Goal: Book appointment/travel/reservation

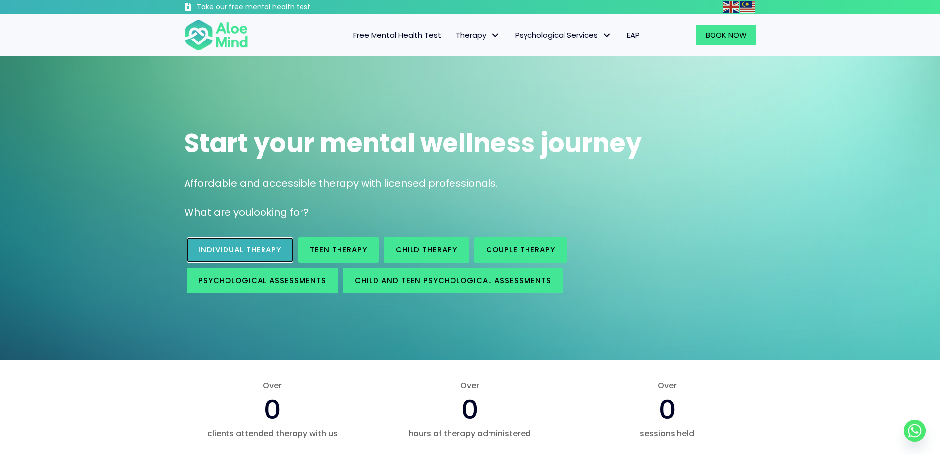
click at [247, 239] on link "Individual therapy" at bounding box center [240, 250] width 107 height 26
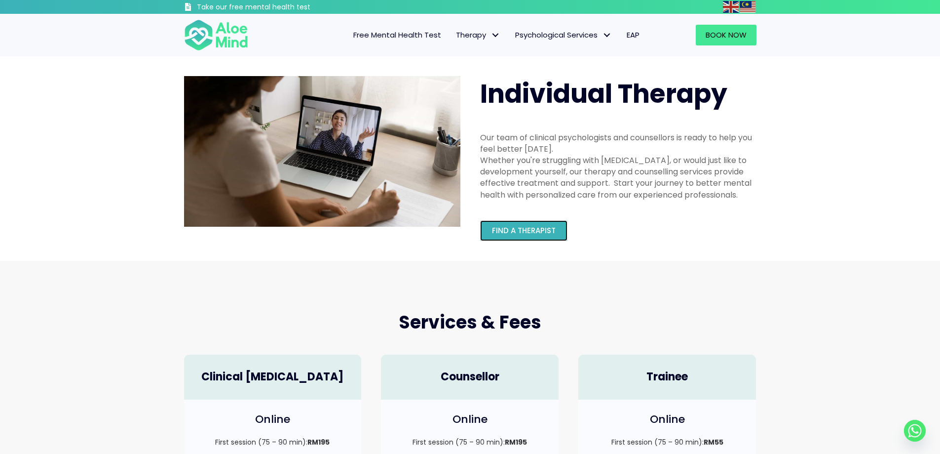
click at [531, 240] on link "Find a therapist" at bounding box center [523, 230] width 87 height 21
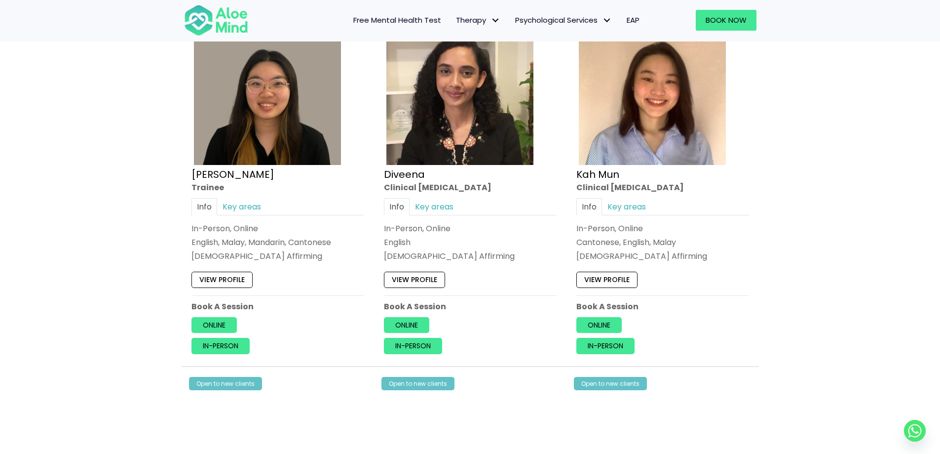
scroll to position [494, 0]
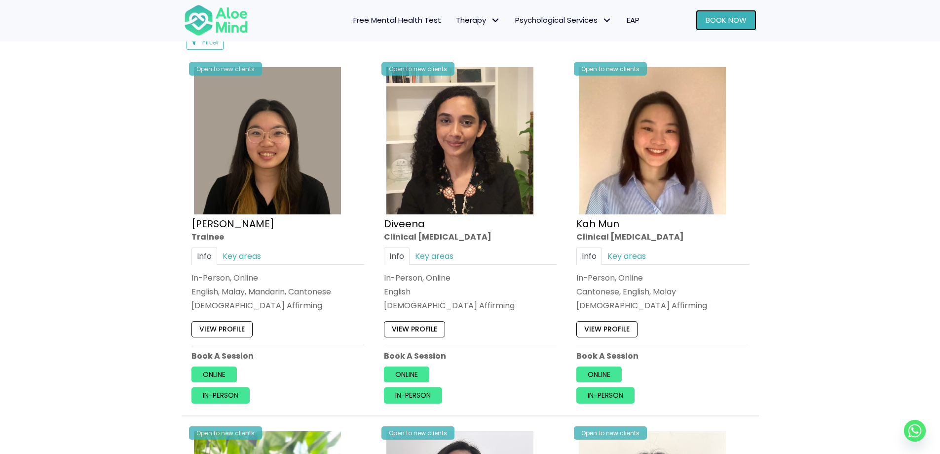
click at [715, 27] on link "Book Now" at bounding box center [726, 20] width 61 height 21
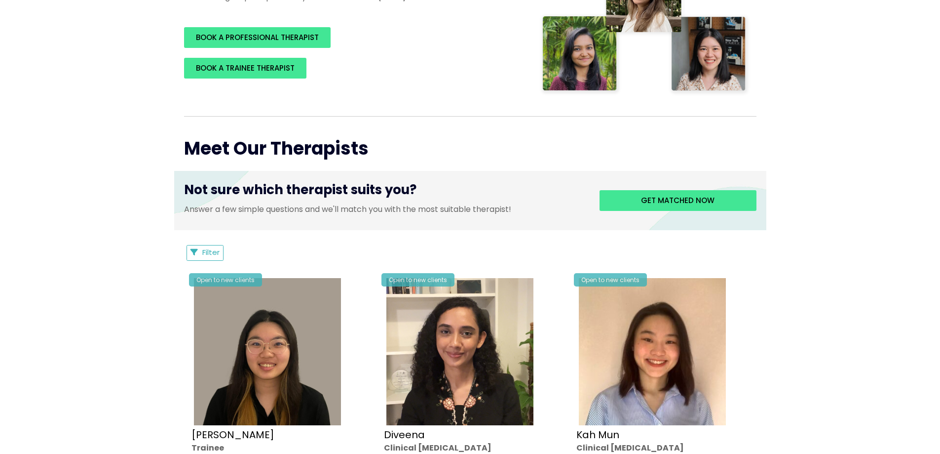
scroll to position [395, 0]
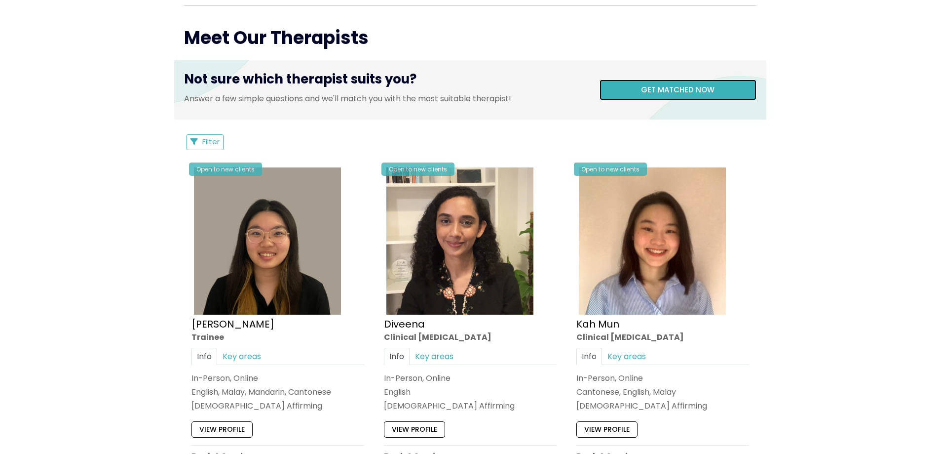
click at [620, 94] on link "Get matched now" at bounding box center [678, 89] width 157 height 21
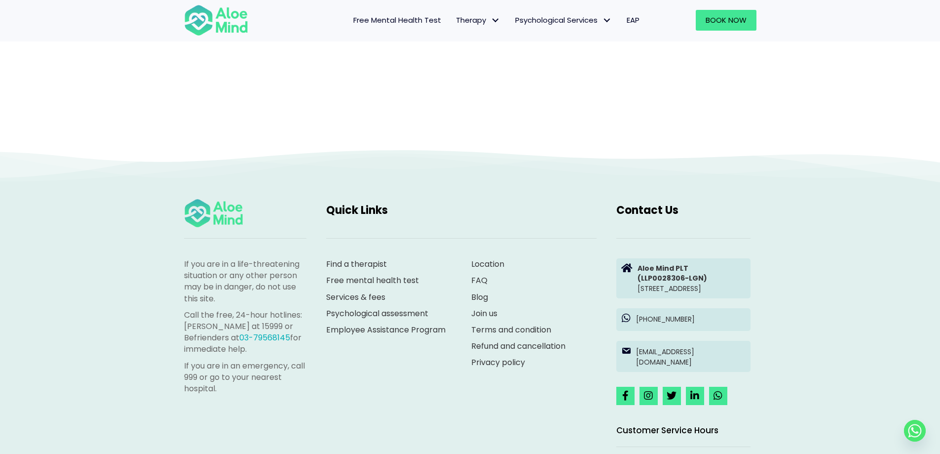
scroll to position [102, 0]
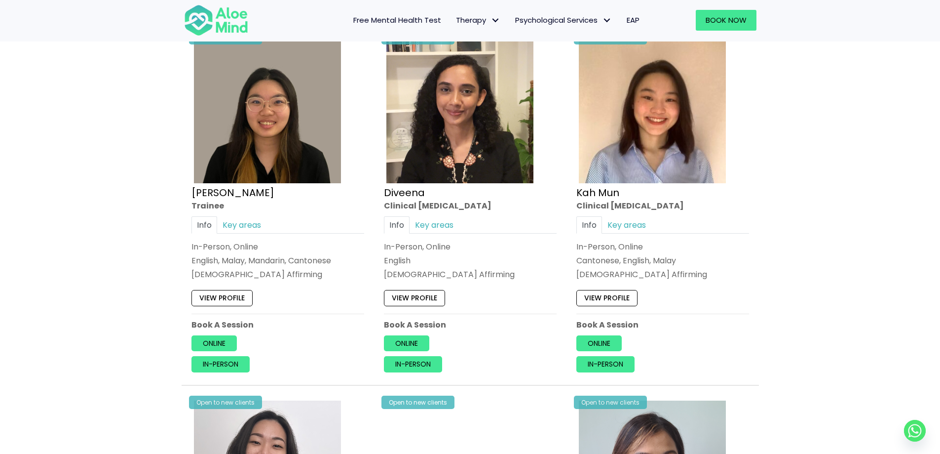
scroll to position [543, 0]
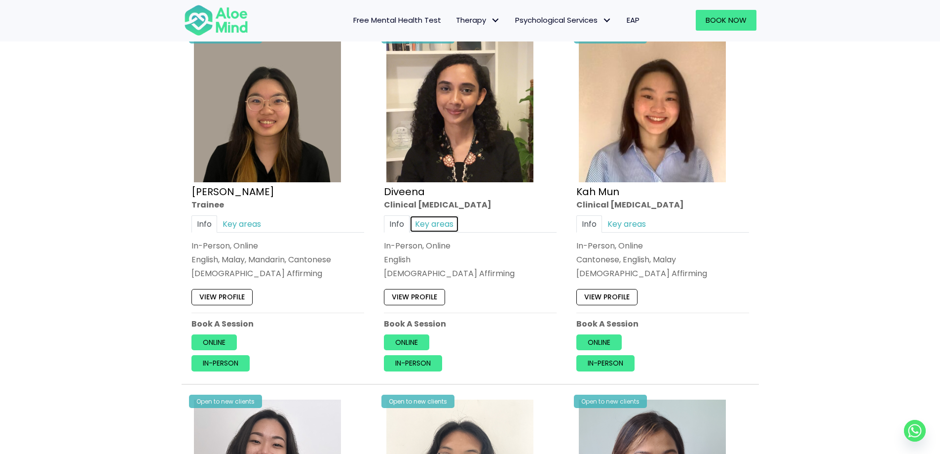
click at [420, 226] on link "Key areas" at bounding box center [434, 223] width 49 height 17
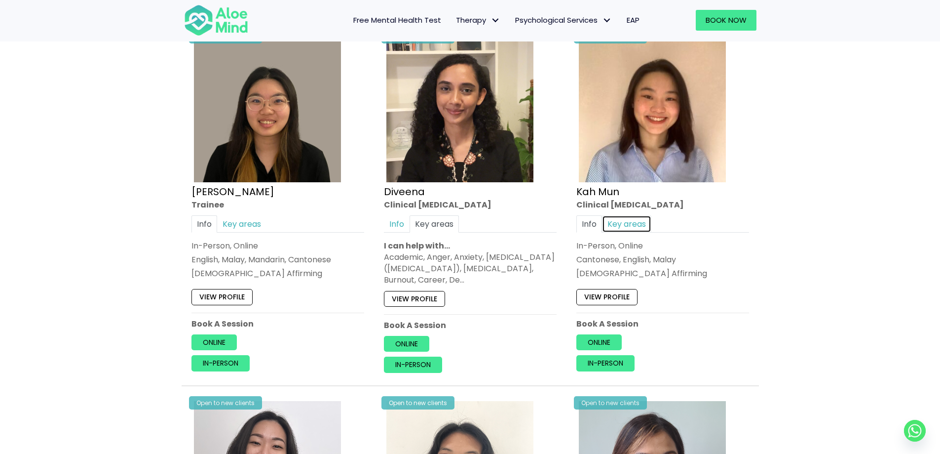
click at [636, 223] on link "Key areas" at bounding box center [626, 223] width 49 height 17
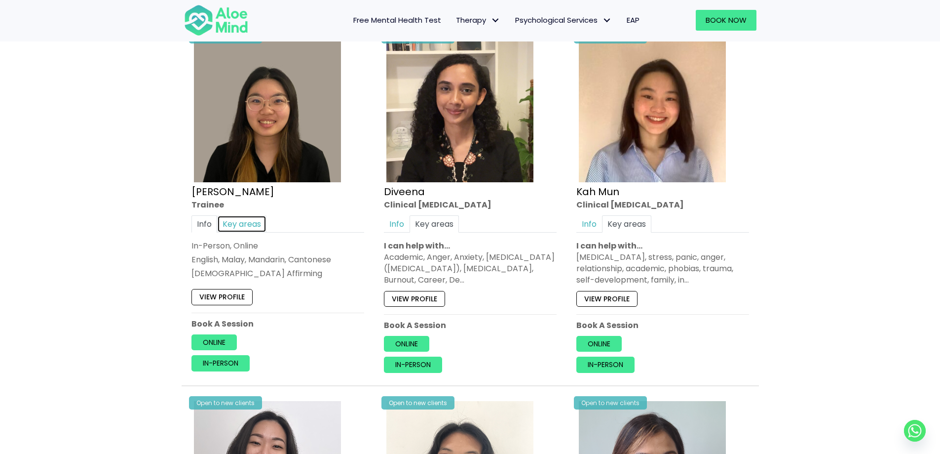
click at [254, 228] on link "Key areas" at bounding box center [241, 223] width 49 height 17
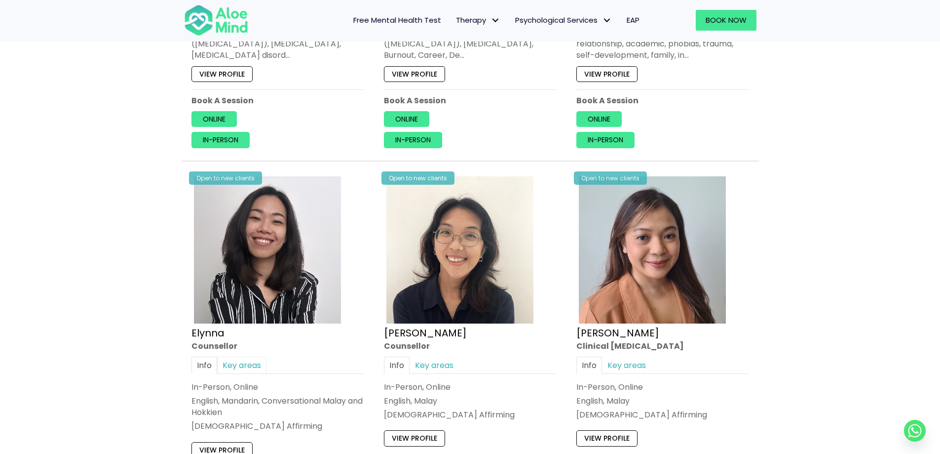
scroll to position [790, 0]
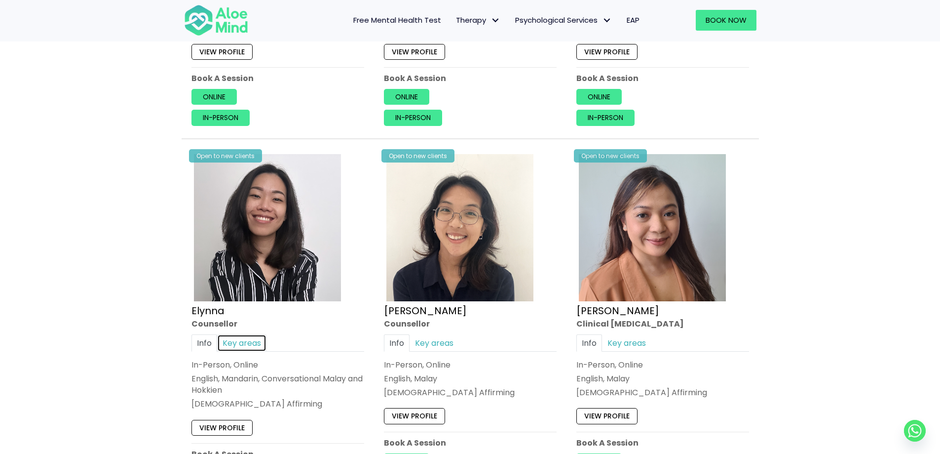
click at [252, 341] on link "Key areas" at bounding box center [241, 342] width 49 height 17
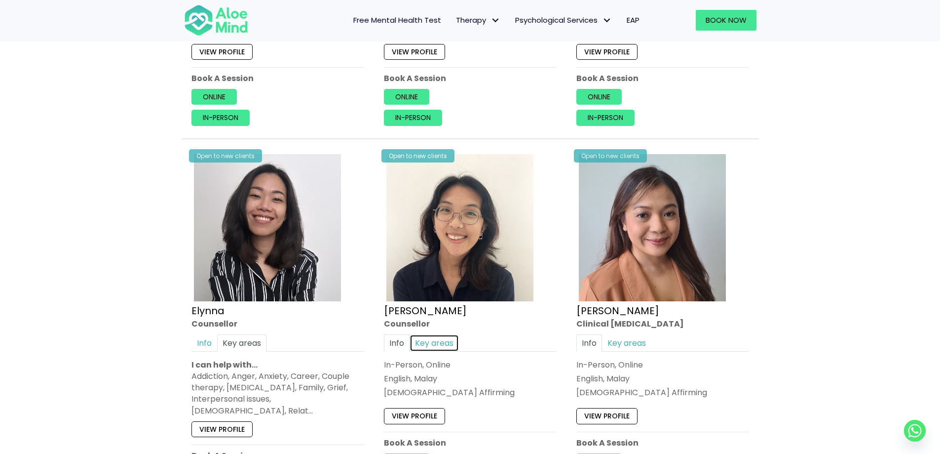
click at [440, 339] on link "Key areas" at bounding box center [434, 342] width 49 height 17
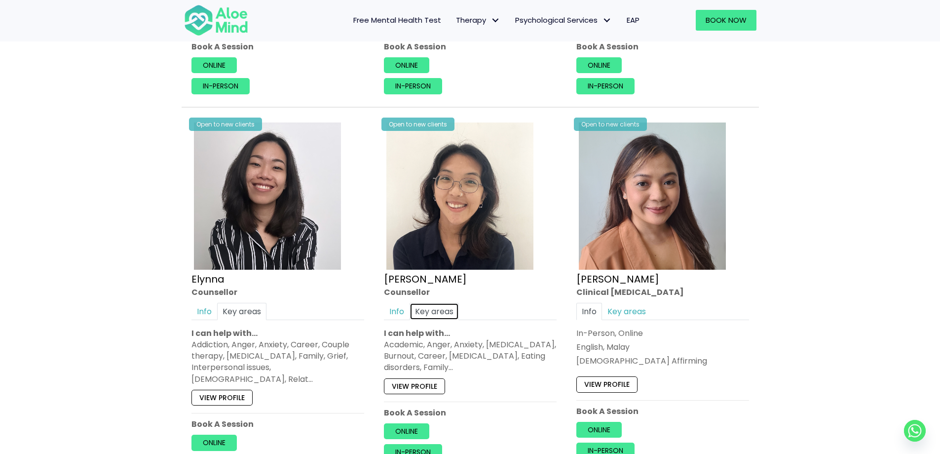
scroll to position [839, 0]
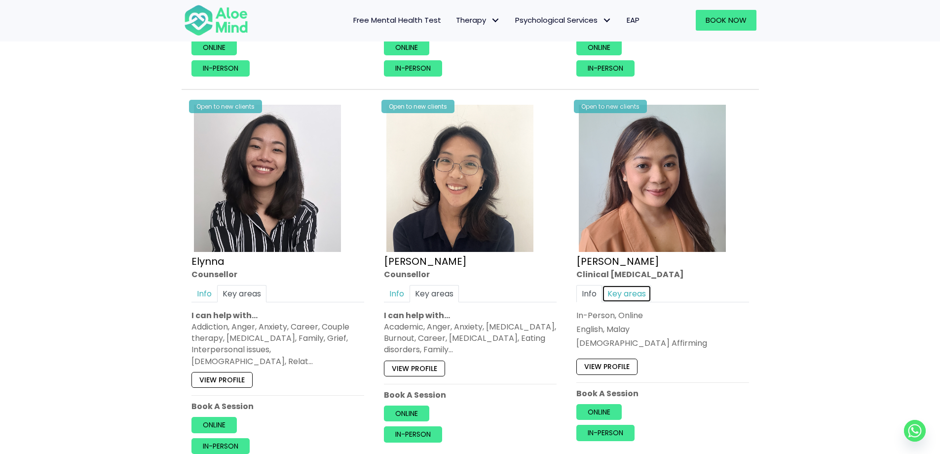
click at [612, 293] on link "Key areas" at bounding box center [626, 293] width 49 height 17
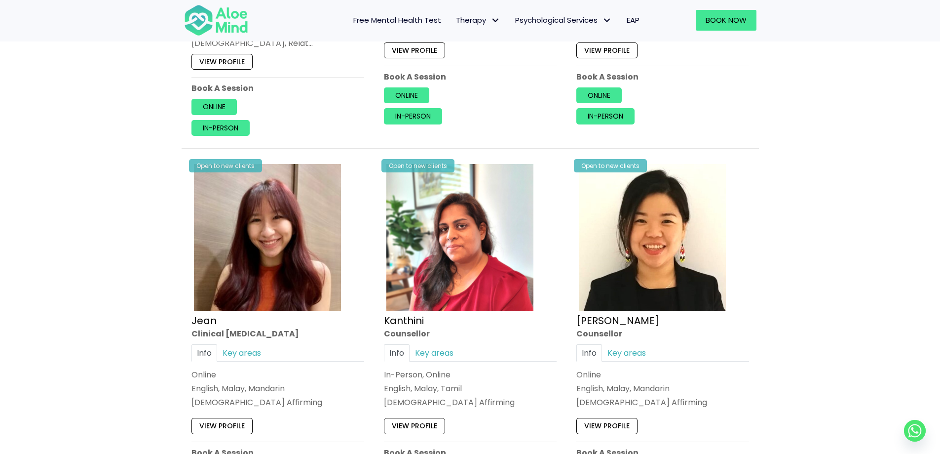
scroll to position [1185, 0]
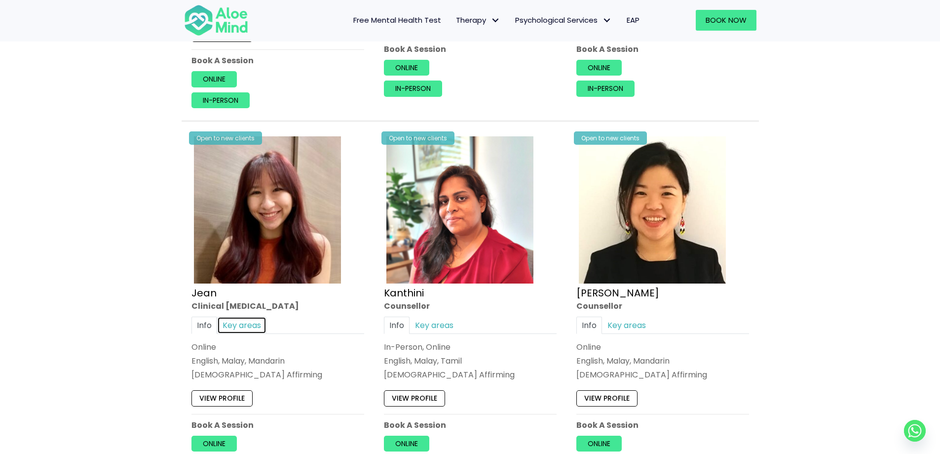
click at [230, 318] on link "Key areas" at bounding box center [241, 324] width 49 height 17
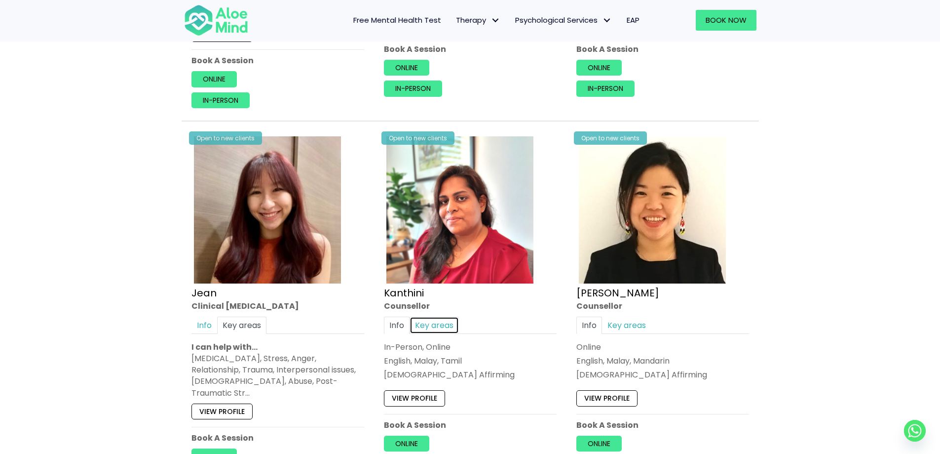
click at [444, 316] on link "Key areas" at bounding box center [434, 324] width 49 height 17
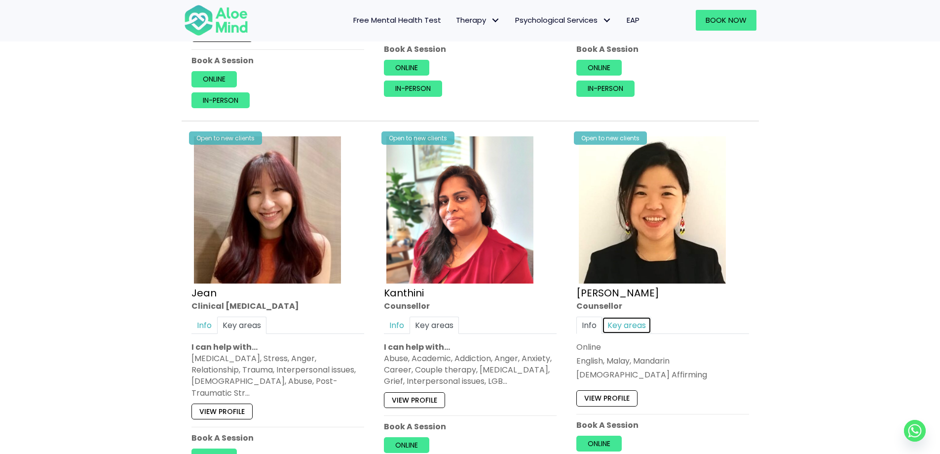
click at [608, 316] on link "Key areas" at bounding box center [626, 324] width 49 height 17
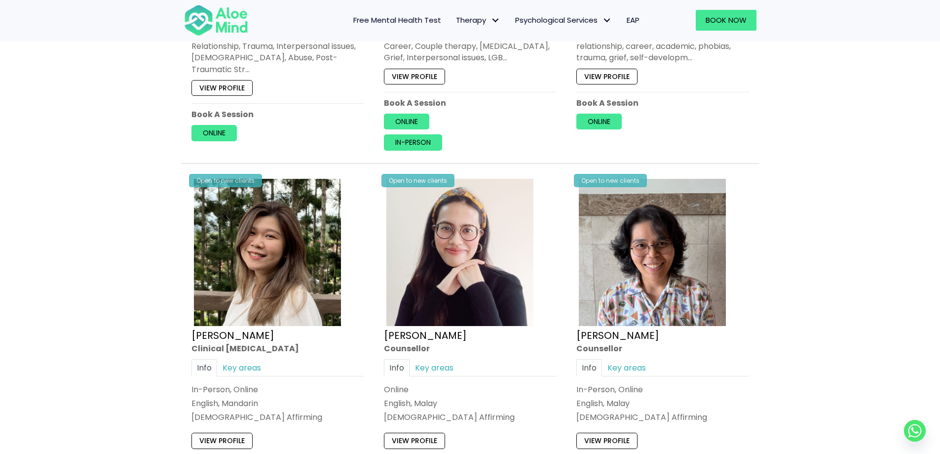
scroll to position [1530, 0]
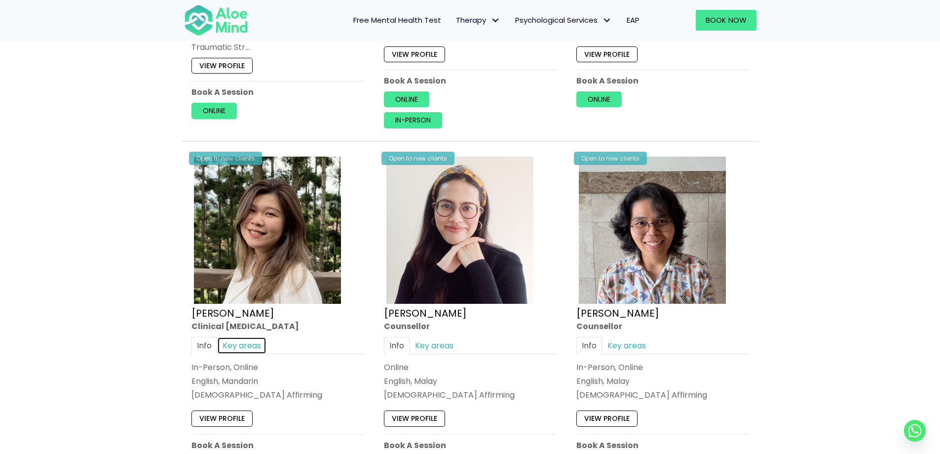
click at [245, 336] on link "Key areas" at bounding box center [241, 344] width 49 height 17
click at [426, 336] on link "Key areas" at bounding box center [434, 344] width 49 height 17
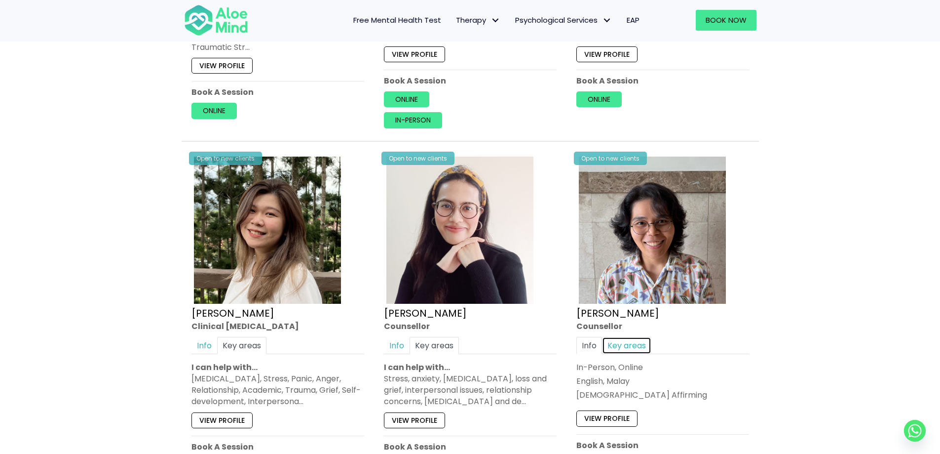
click at [630, 336] on link "Key areas" at bounding box center [626, 344] width 49 height 17
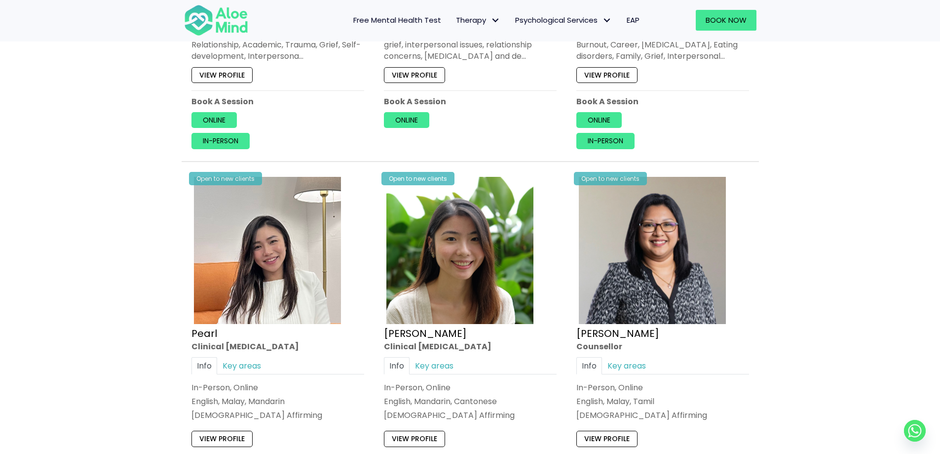
scroll to position [1876, 0]
click at [251, 356] on link "Key areas" at bounding box center [241, 364] width 49 height 17
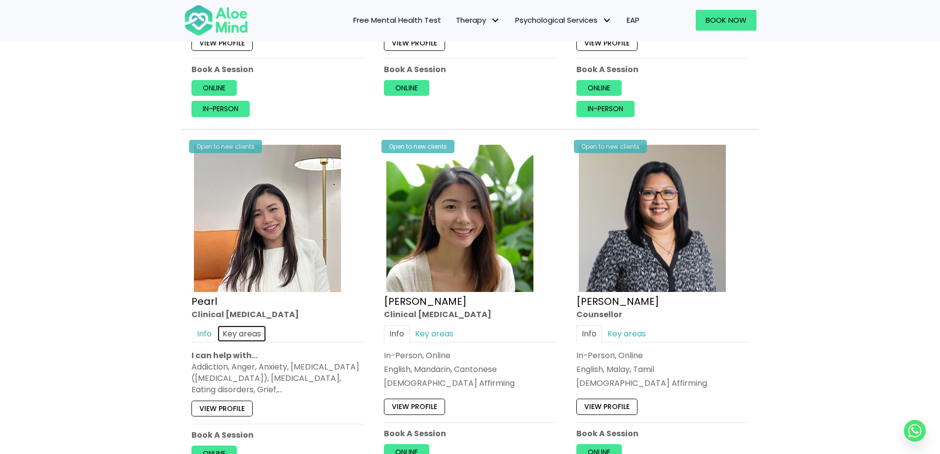
scroll to position [1925, 0]
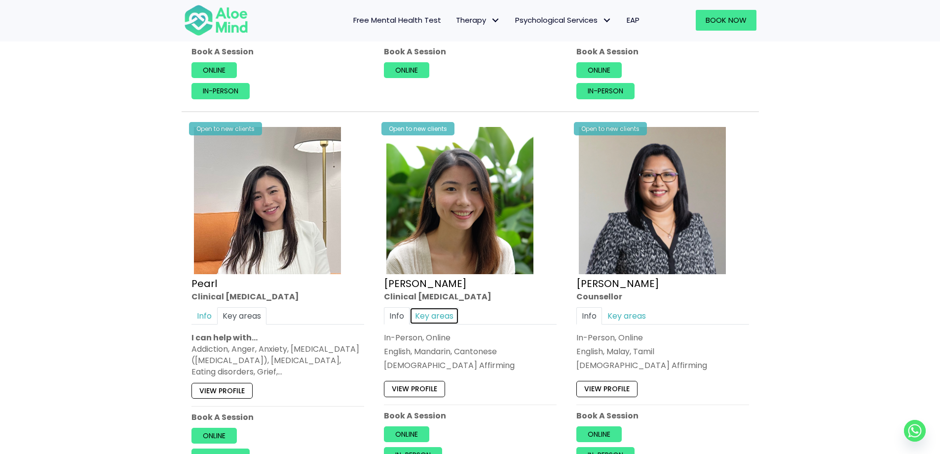
click at [426, 307] on link "Key areas" at bounding box center [434, 315] width 49 height 17
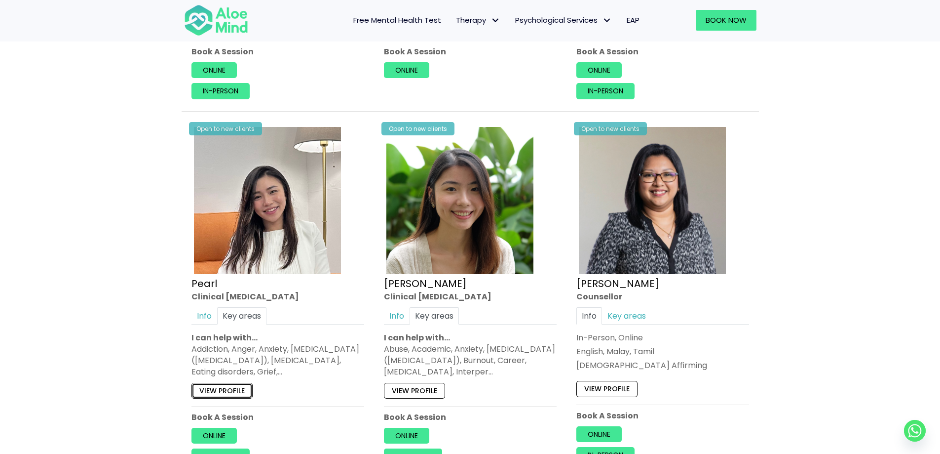
click at [225, 383] on link "View profile" at bounding box center [222, 391] width 61 height 16
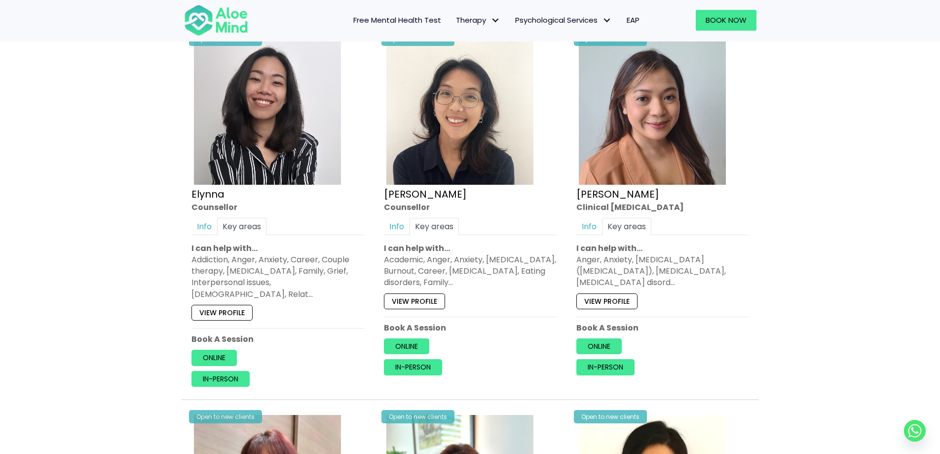
scroll to position [888, 0]
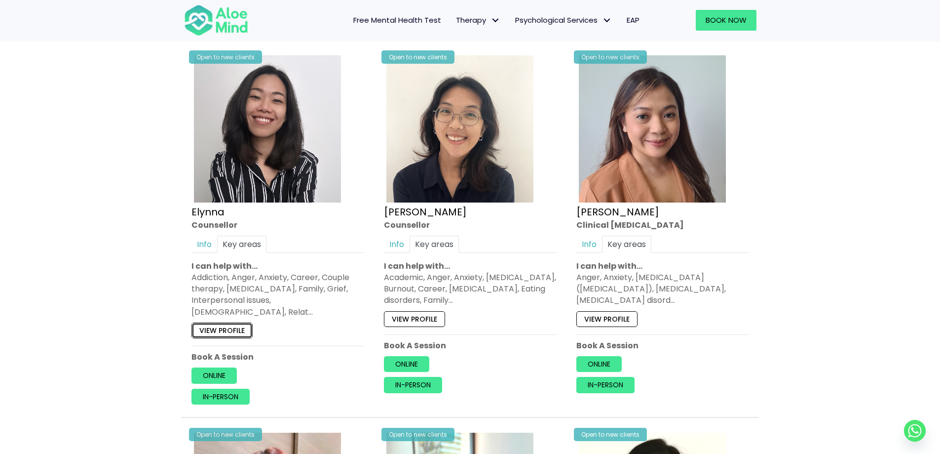
click at [229, 325] on link "View profile" at bounding box center [222, 330] width 61 height 16
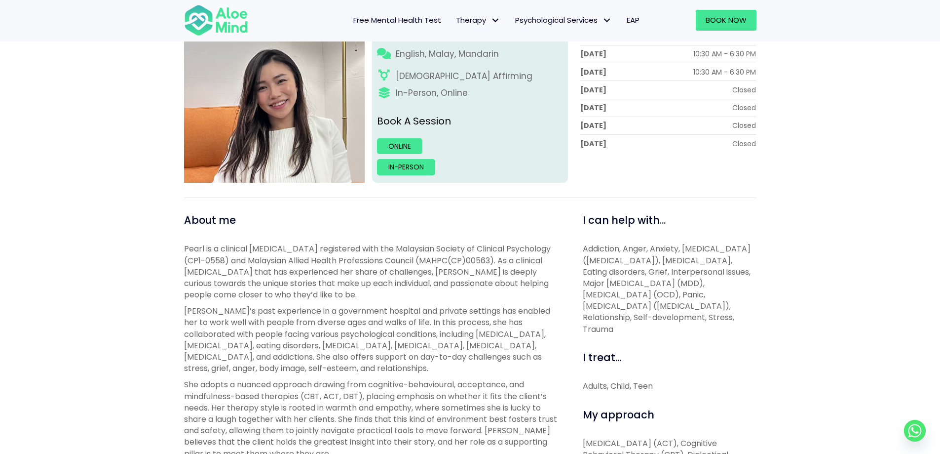
scroll to position [197, 0]
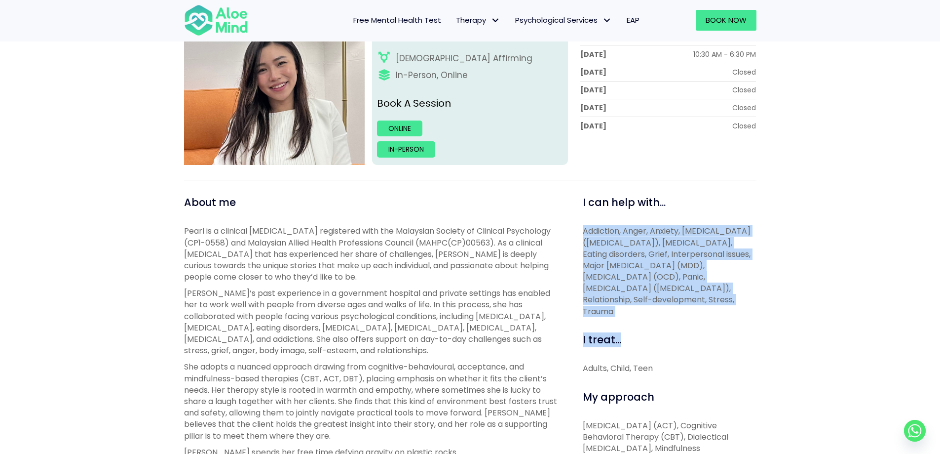
drag, startPoint x: 581, startPoint y: 228, endPoint x: 686, endPoint y: 318, distance: 138.2
click at [686, 318] on div "I can help with... Addiction, Anger, Anxiety, Attention Deficit Hyperactivity D…" at bounding box center [666, 454] width 196 height 518
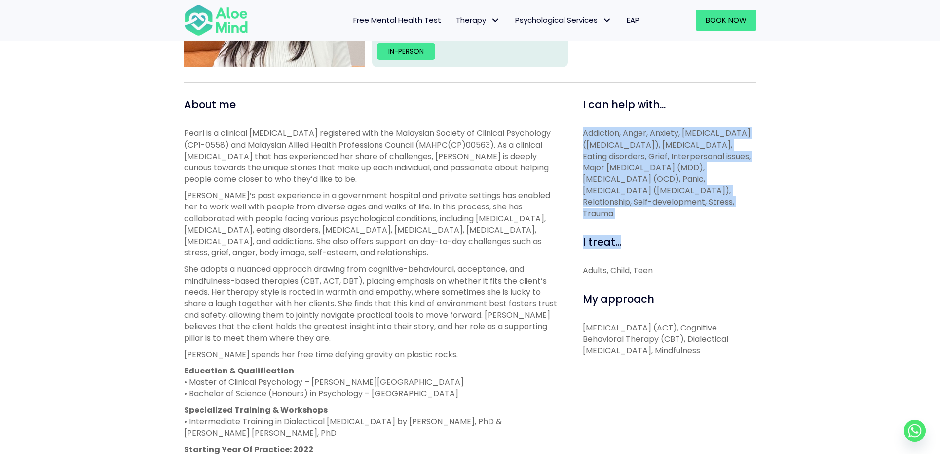
scroll to position [296, 0]
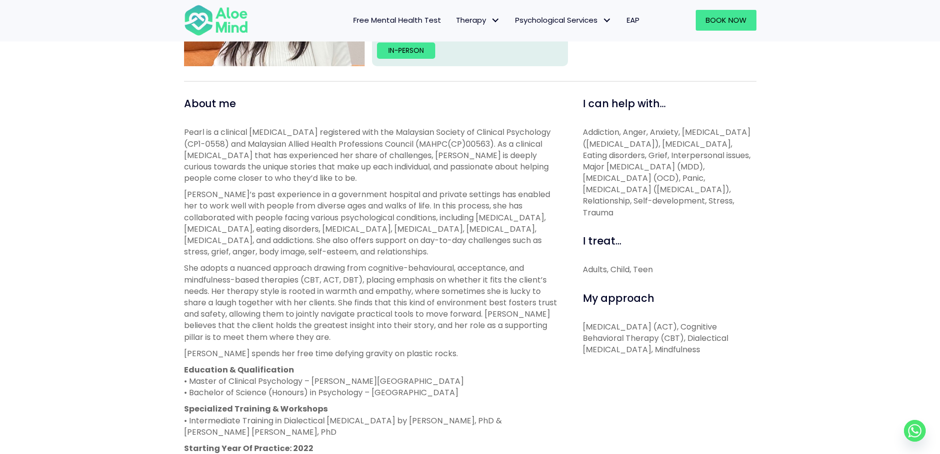
click at [679, 276] on div "I can help with... Addiction, Anger, Anxiety, Attention Deficit Hyperactivity D…" at bounding box center [666, 355] width 196 height 518
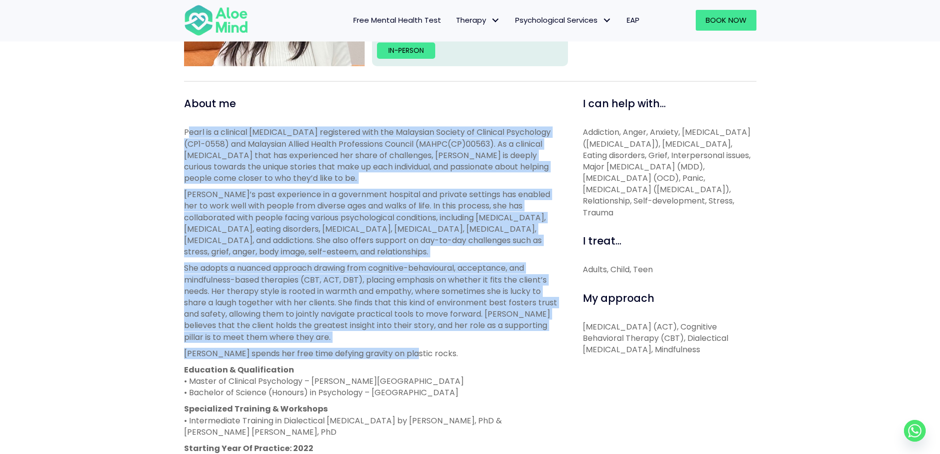
drag, startPoint x: 191, startPoint y: 129, endPoint x: 402, endPoint y: 344, distance: 301.2
click at [402, 344] on div "Pearl is a clinical psychologist registered with the Malaysian Society of Clini…" at bounding box center [372, 298] width 377 height 344
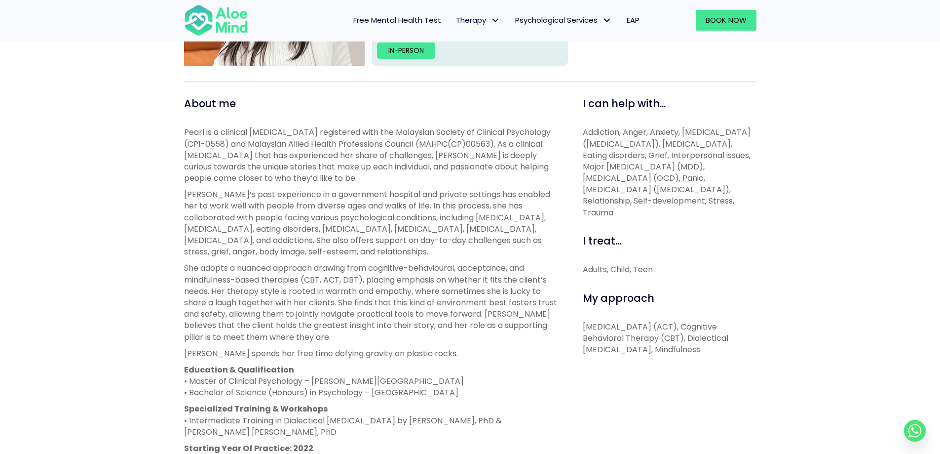
click at [431, 347] on p "Pearl spends her free time defying gravity on plastic rocks." at bounding box center [372, 352] width 377 height 11
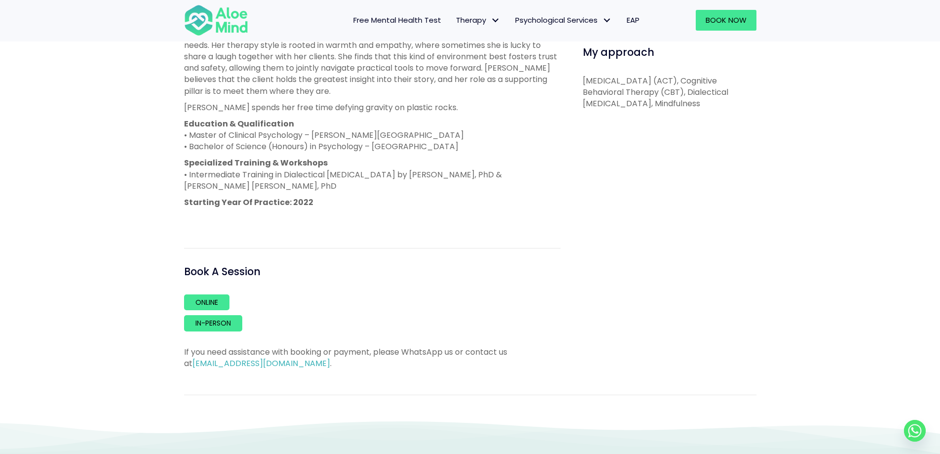
scroll to position [543, 0]
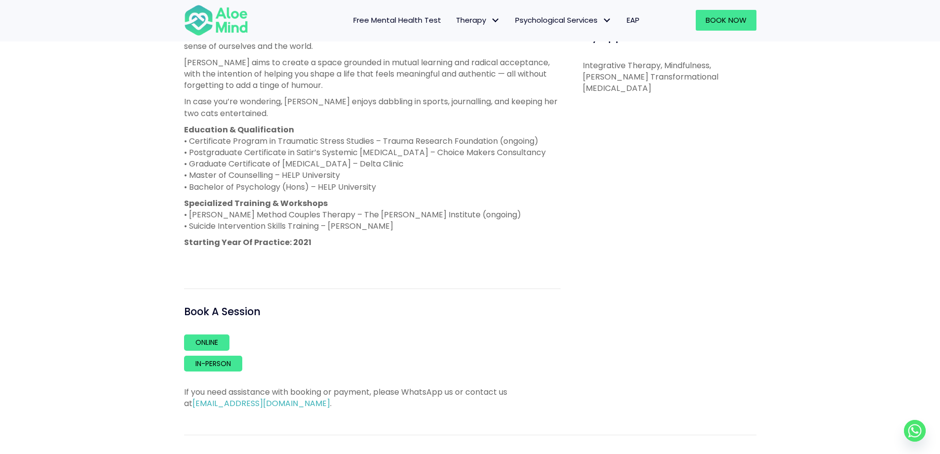
scroll to position [543, 0]
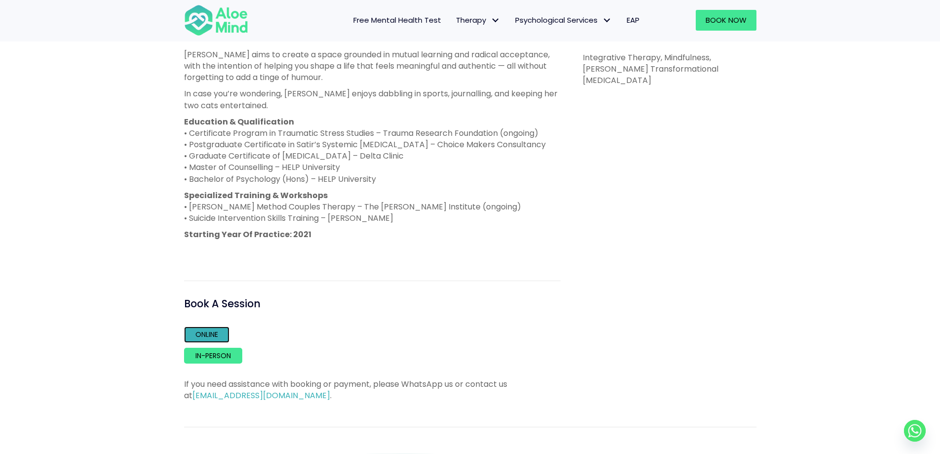
click at [209, 337] on link "Online" at bounding box center [206, 334] width 45 height 16
